Goal: Task Accomplishment & Management: Use online tool/utility

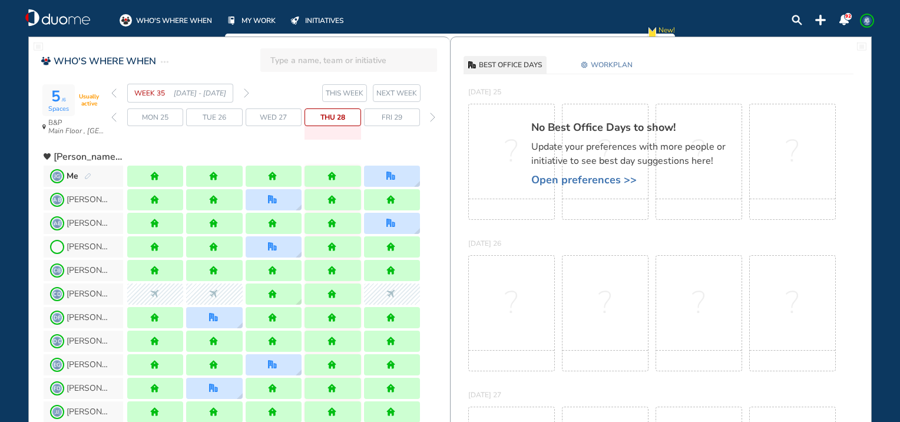
click at [626, 60] on span "WORKPLAN" at bounding box center [612, 65] width 42 height 12
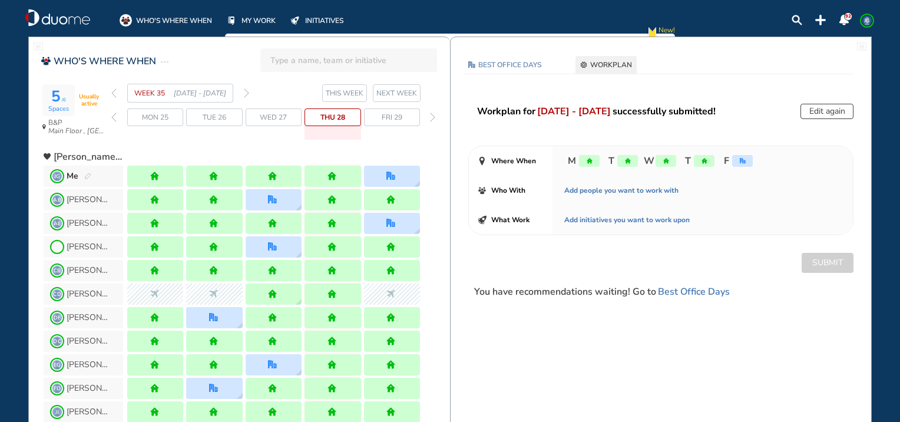
click at [249, 93] on img "forward week" at bounding box center [246, 92] width 5 height 9
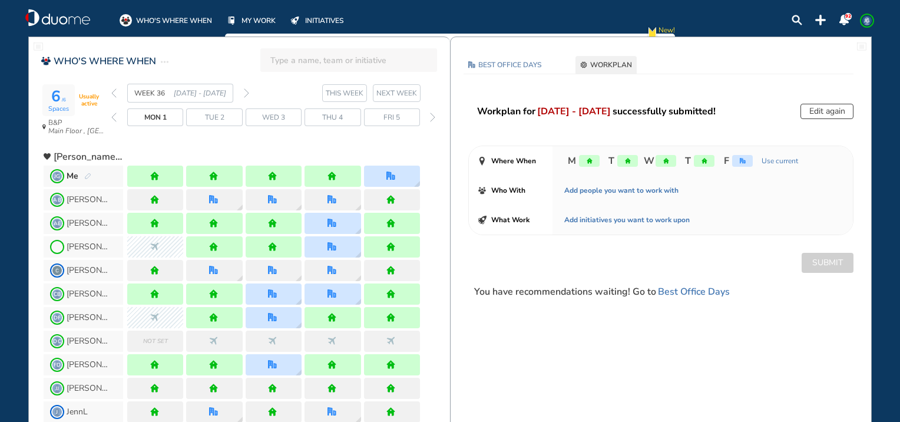
click at [249, 93] on img "forward week" at bounding box center [246, 92] width 5 height 9
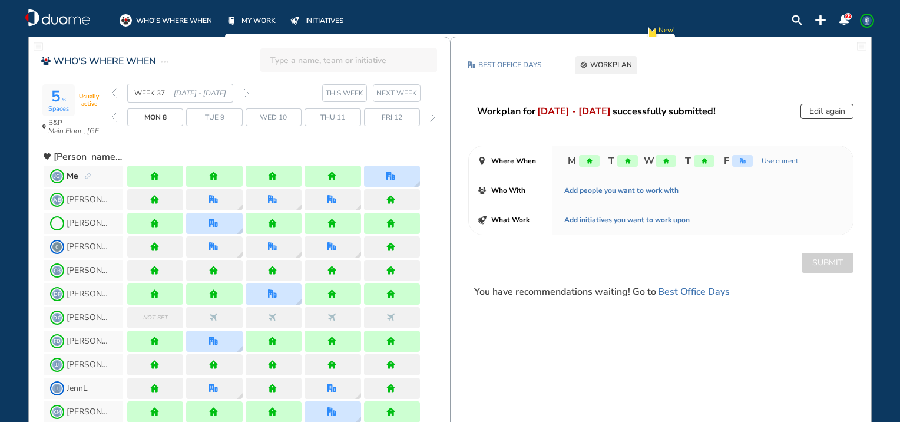
click at [114, 95] on img "back week" at bounding box center [113, 92] width 5 height 9
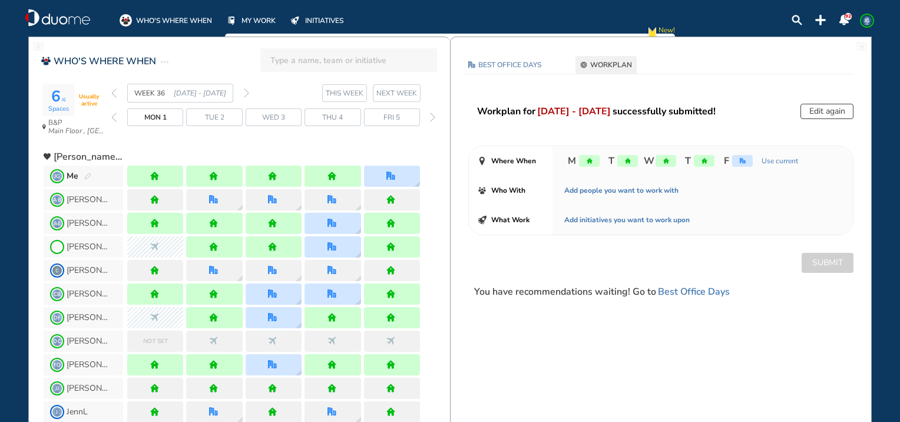
click at [245, 90] on img "forward week" at bounding box center [246, 92] width 5 height 9
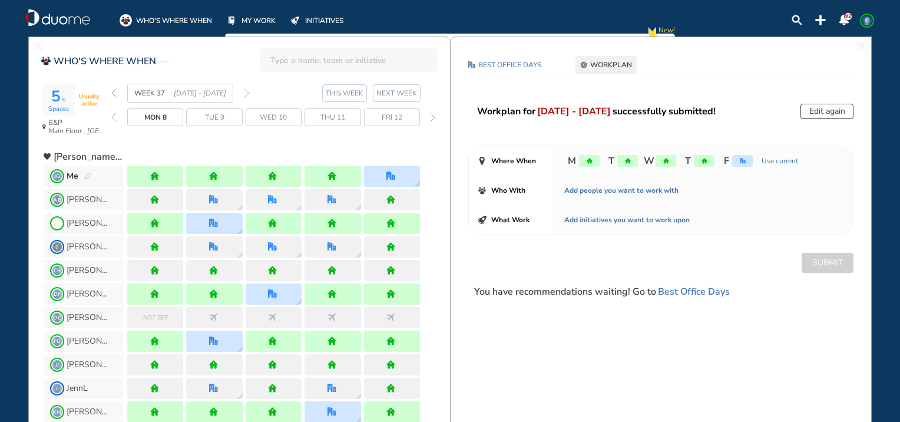
click at [245, 90] on img "forward week" at bounding box center [246, 92] width 5 height 9
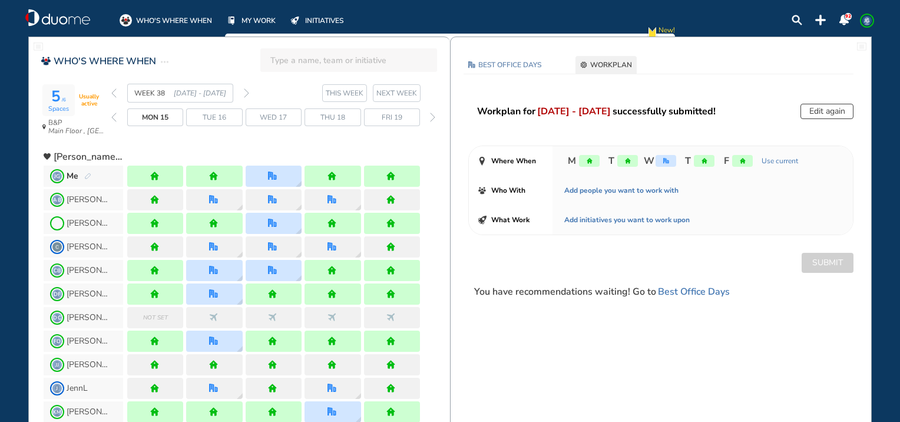
click at [245, 90] on img "forward week" at bounding box center [246, 92] width 5 height 9
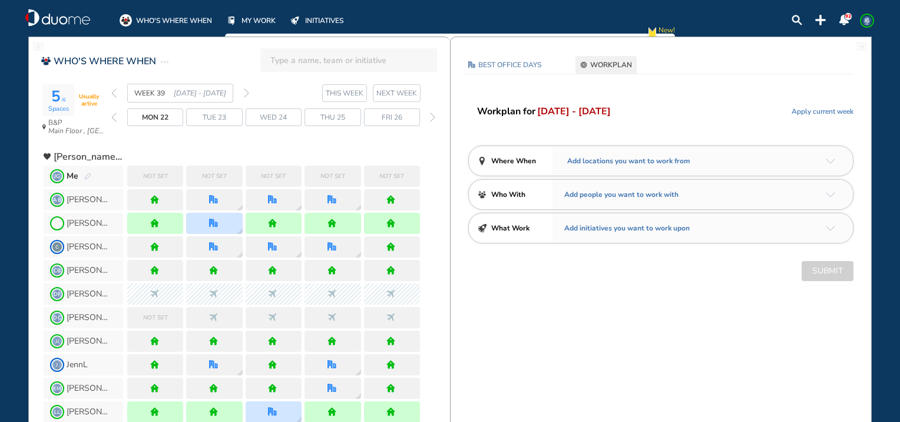
click at [825, 157] on div "Add locations you want to work from" at bounding box center [703, 160] width 301 height 29
click at [832, 162] on img "arrow-down-a5b4c4" at bounding box center [830, 161] width 9 height 5
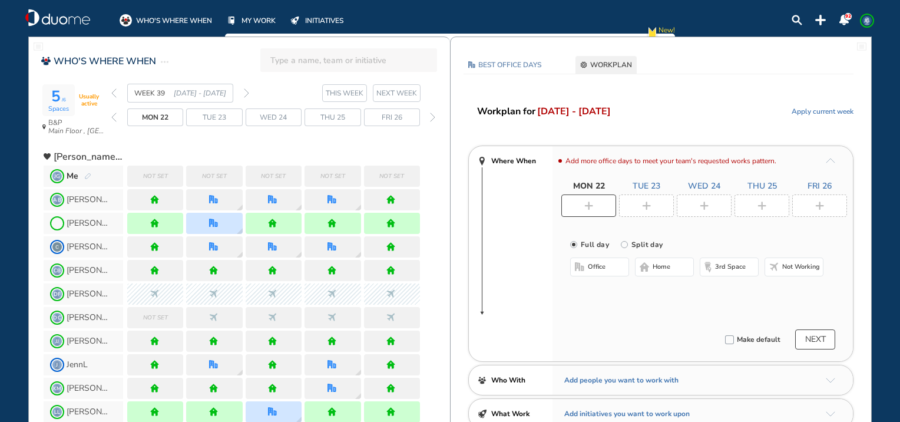
click at [646, 263] on img "home-bdbdbd" at bounding box center [644, 266] width 9 height 9
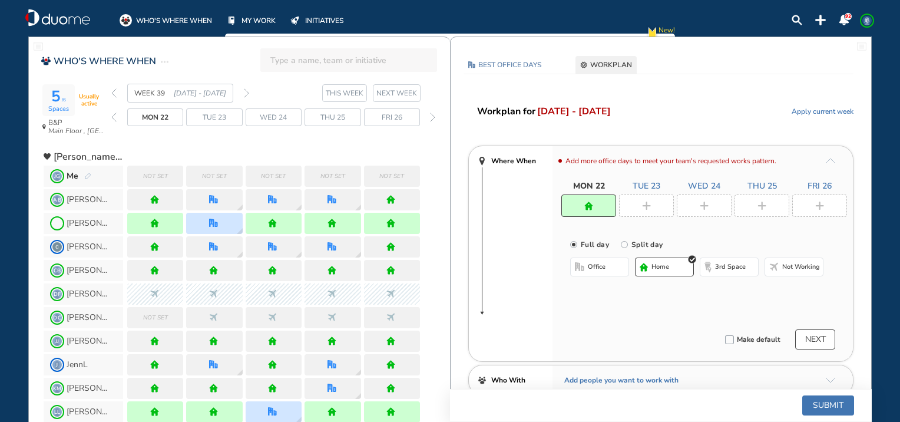
click at [655, 206] on div at bounding box center [646, 205] width 55 height 22
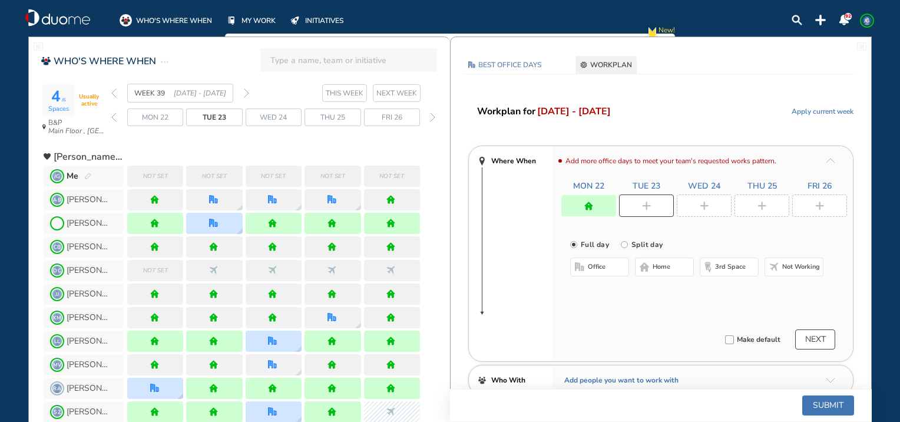
click at [662, 269] on span "home" at bounding box center [662, 266] width 18 height 9
click at [692, 200] on div at bounding box center [704, 205] width 55 height 22
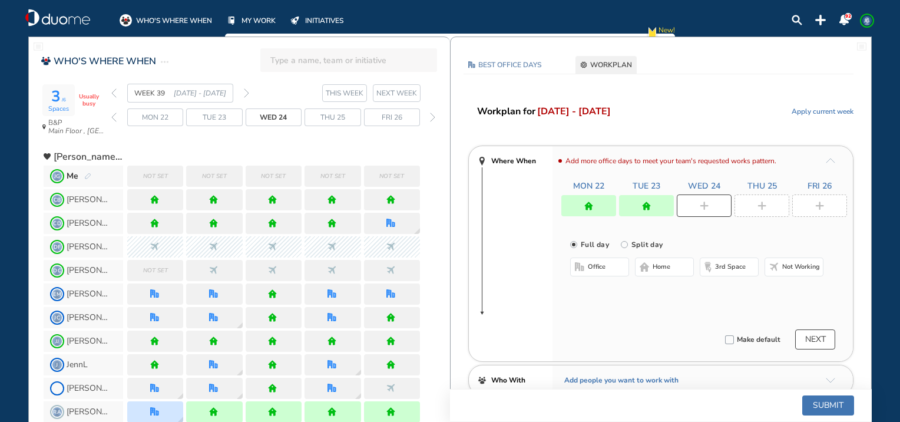
click at [674, 269] on button "home" at bounding box center [664, 267] width 59 height 19
click at [768, 204] on div at bounding box center [762, 205] width 55 height 22
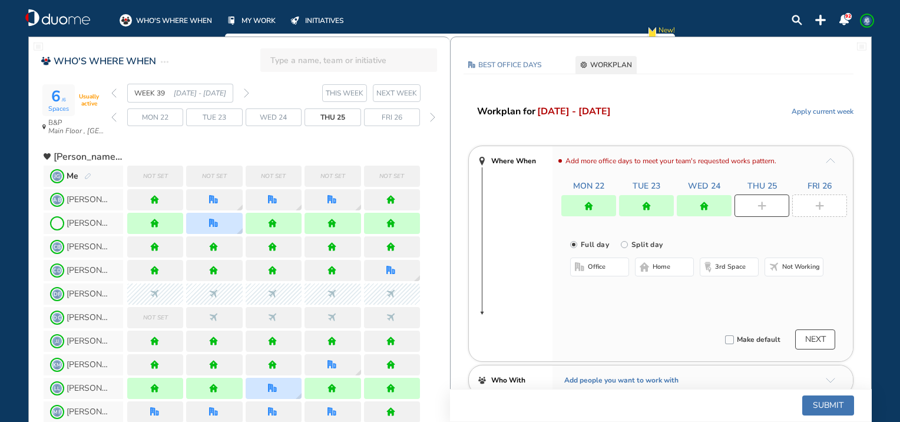
click at [674, 264] on button "home" at bounding box center [664, 267] width 59 height 19
click at [809, 199] on div at bounding box center [820, 205] width 55 height 22
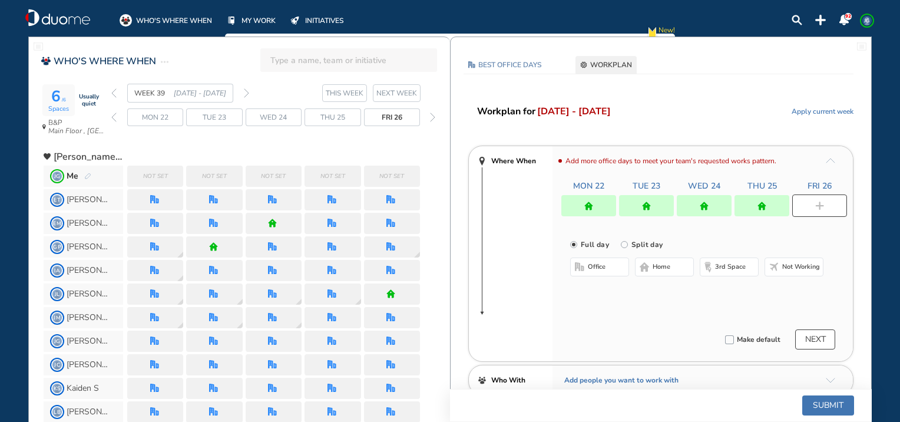
click at [603, 271] on span "office" at bounding box center [597, 266] width 18 height 9
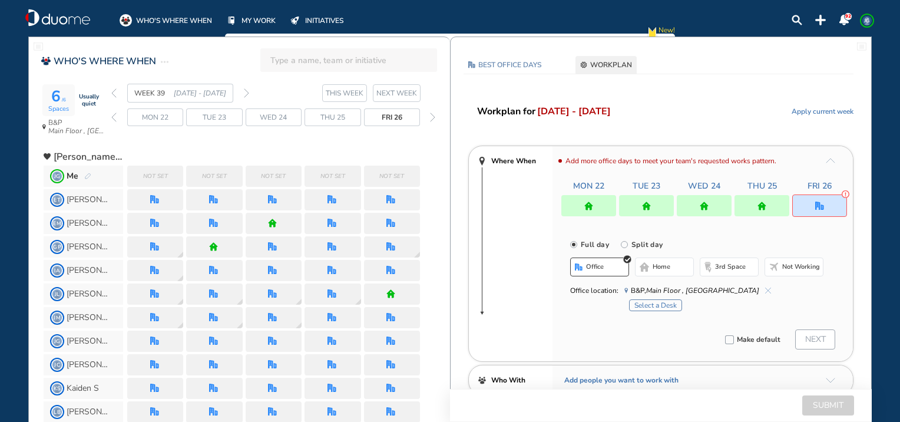
click at [661, 308] on button "Select a Desk" at bounding box center [655, 305] width 53 height 12
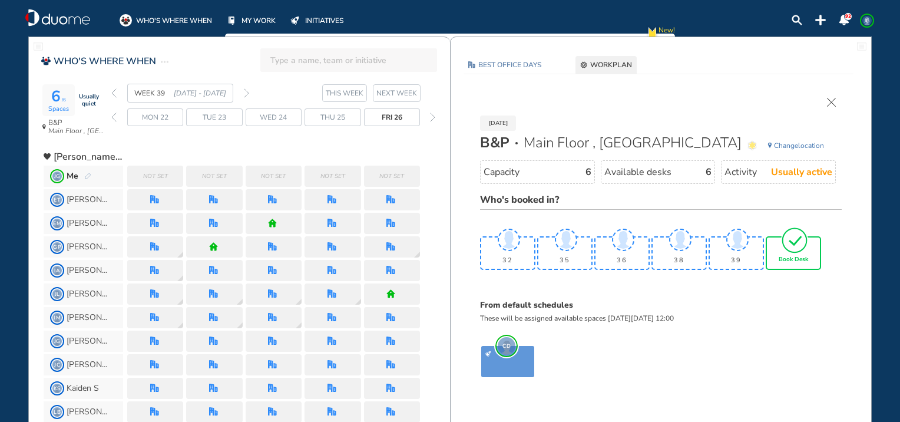
click at [795, 262] on div "Book Desk" at bounding box center [793, 252] width 53 height 31
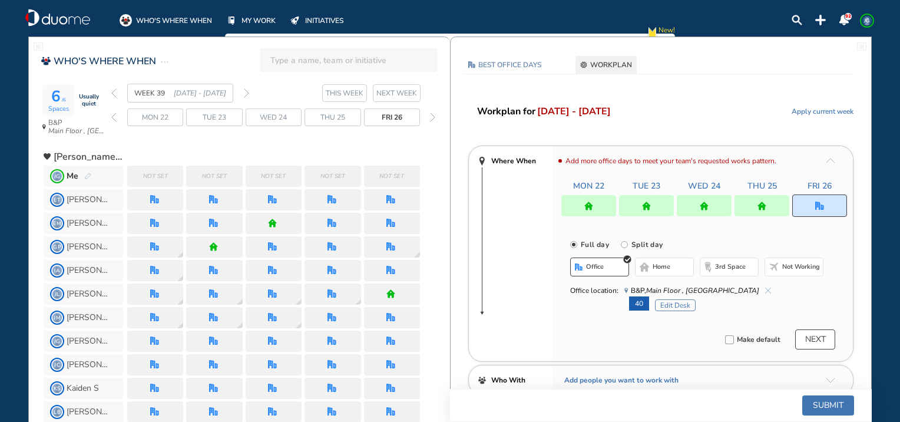
click at [811, 407] on button "Submit" at bounding box center [829, 405] width 52 height 20
